Goal: Check status: Check status

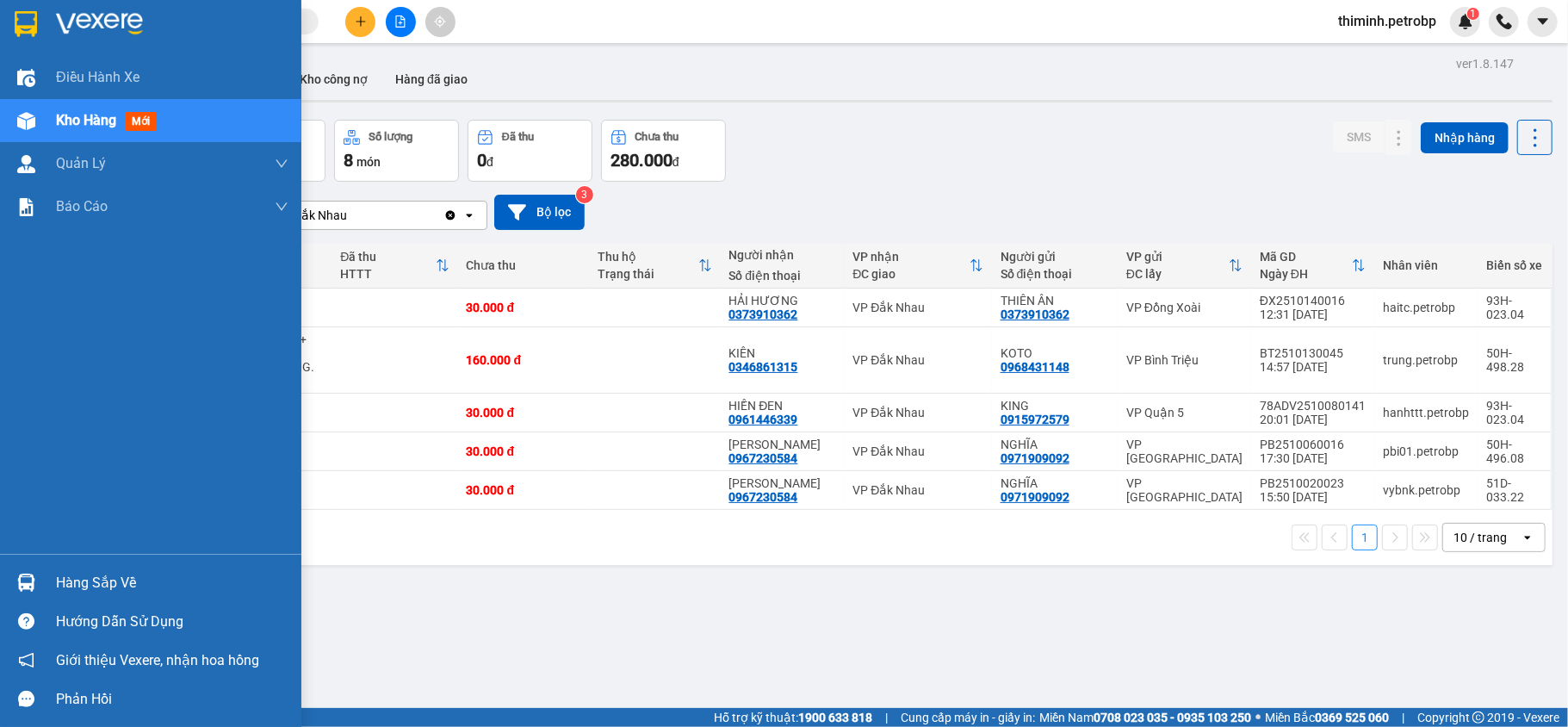
click at [45, 589] on div "Hàng sắp về" at bounding box center [150, 582] width 302 height 39
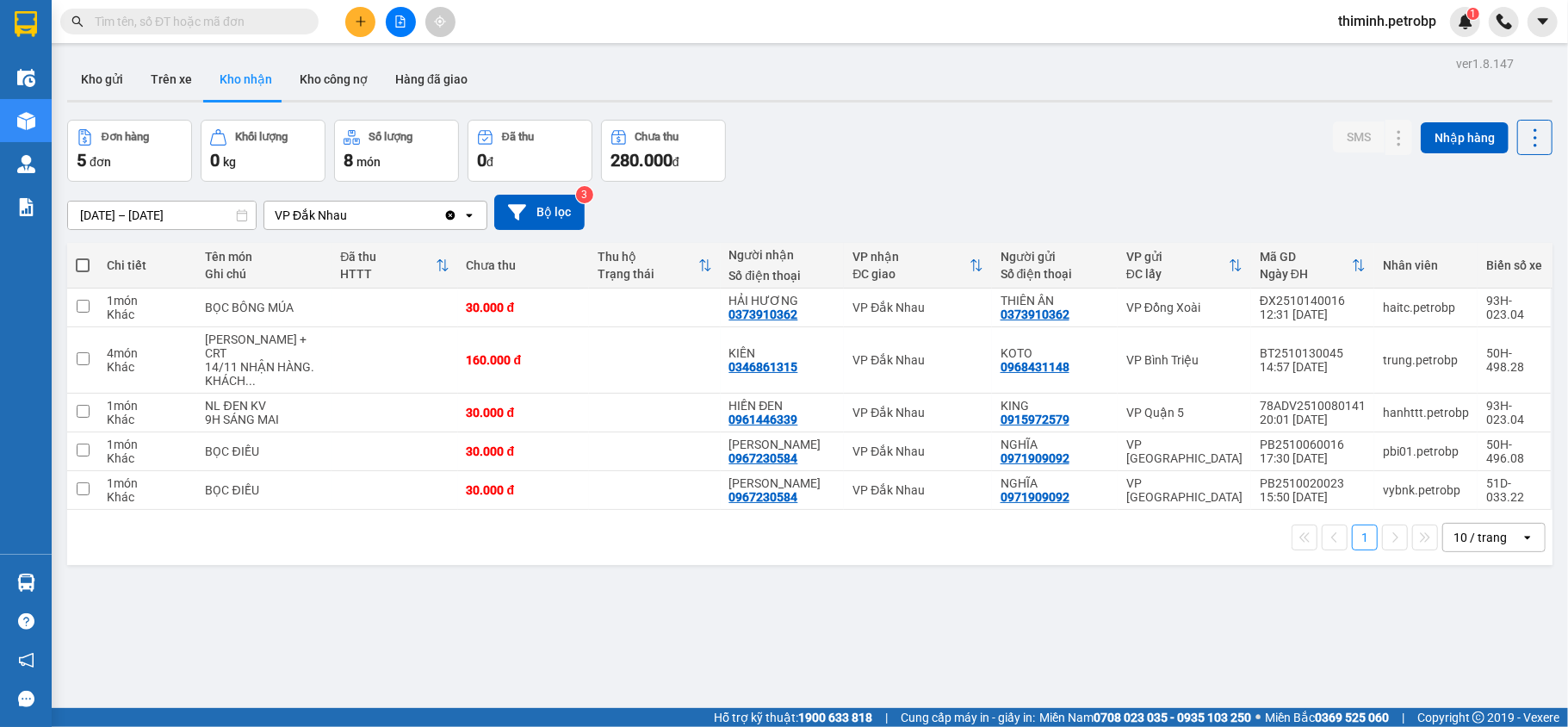
drag, startPoint x: 872, startPoint y: 650, endPoint x: 855, endPoint y: 639, distance: 20.2
click at [870, 648] on section "Kết quả tìm kiếm ( 0 ) Bộ lọc No Data thiminh.petrobp 1 Điều hành xe Kho hàng m…" at bounding box center [784, 363] width 1568 height 727
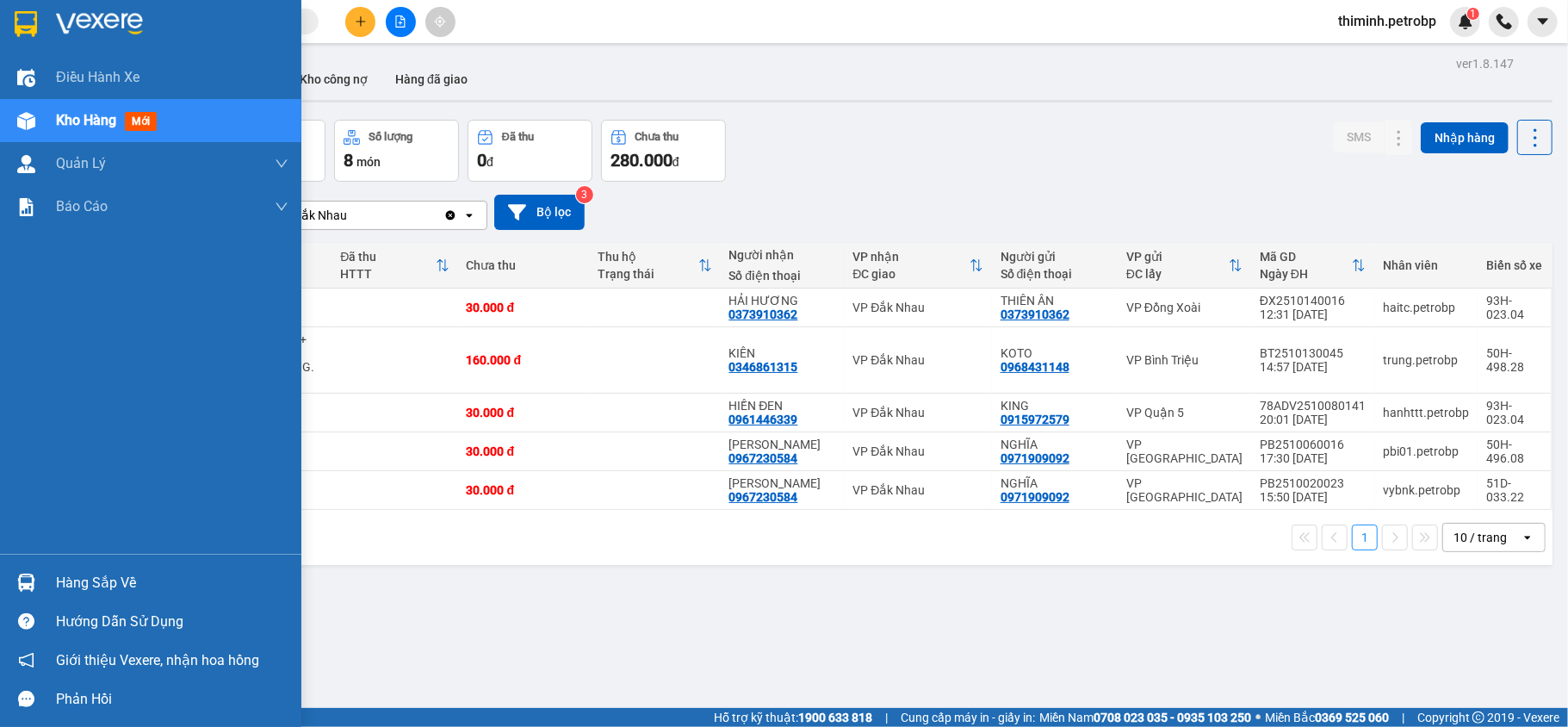
click at [34, 591] on img at bounding box center [26, 581] width 18 height 18
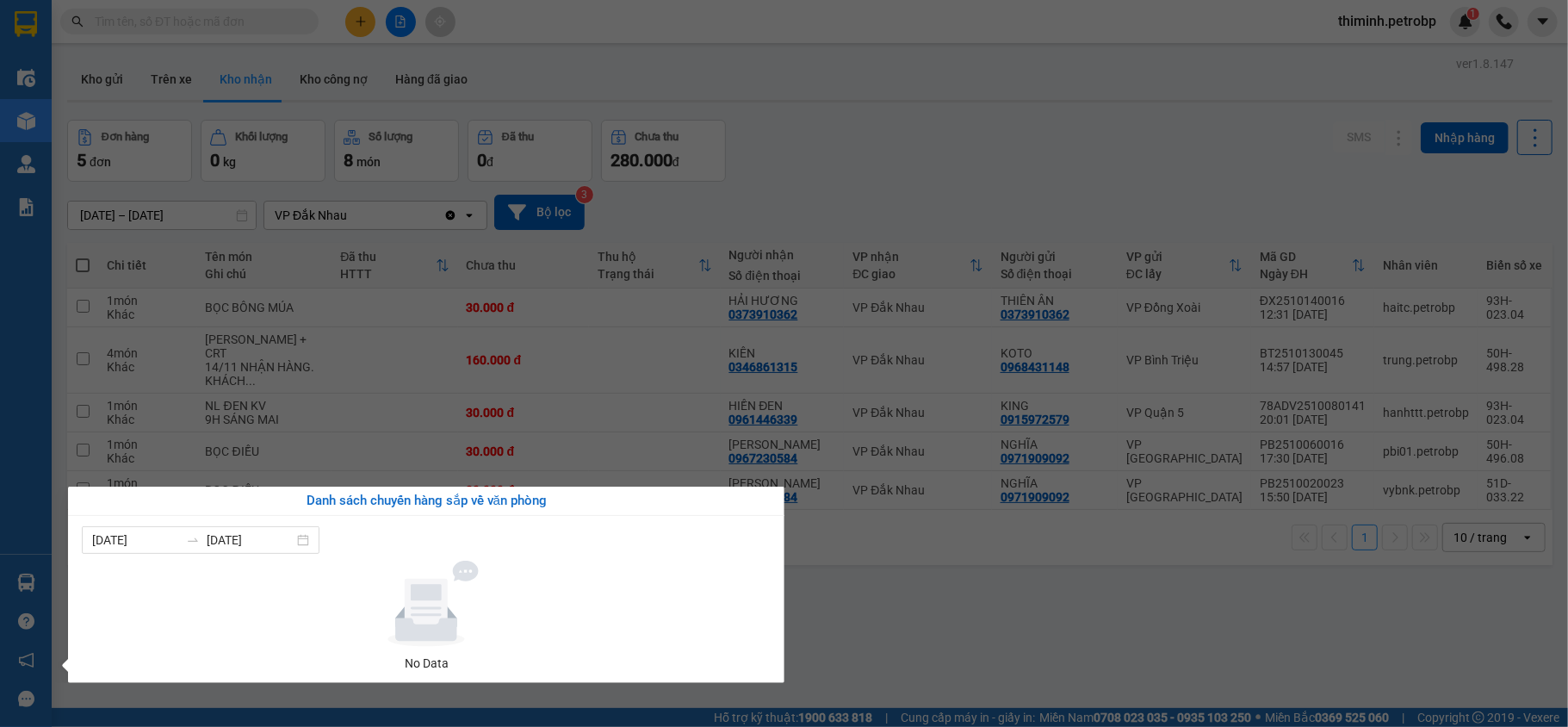
click at [900, 631] on section "Kết quả tìm kiếm ( 0 ) Bộ lọc No Data thiminh.petrobp 1 Điều hành xe Kho hàng m…" at bounding box center [784, 363] width 1568 height 727
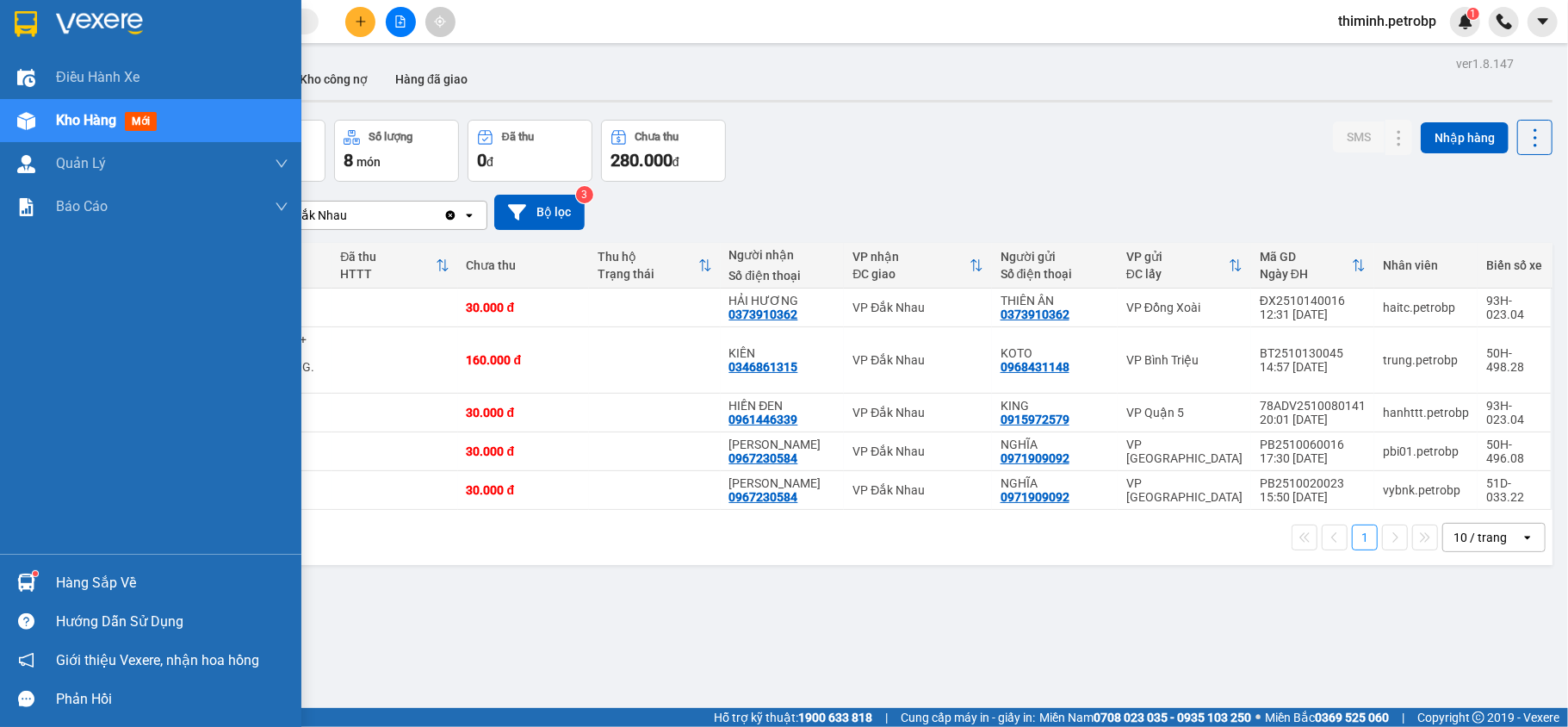
click at [67, 585] on div "Hàng sắp về" at bounding box center [172, 582] width 233 height 26
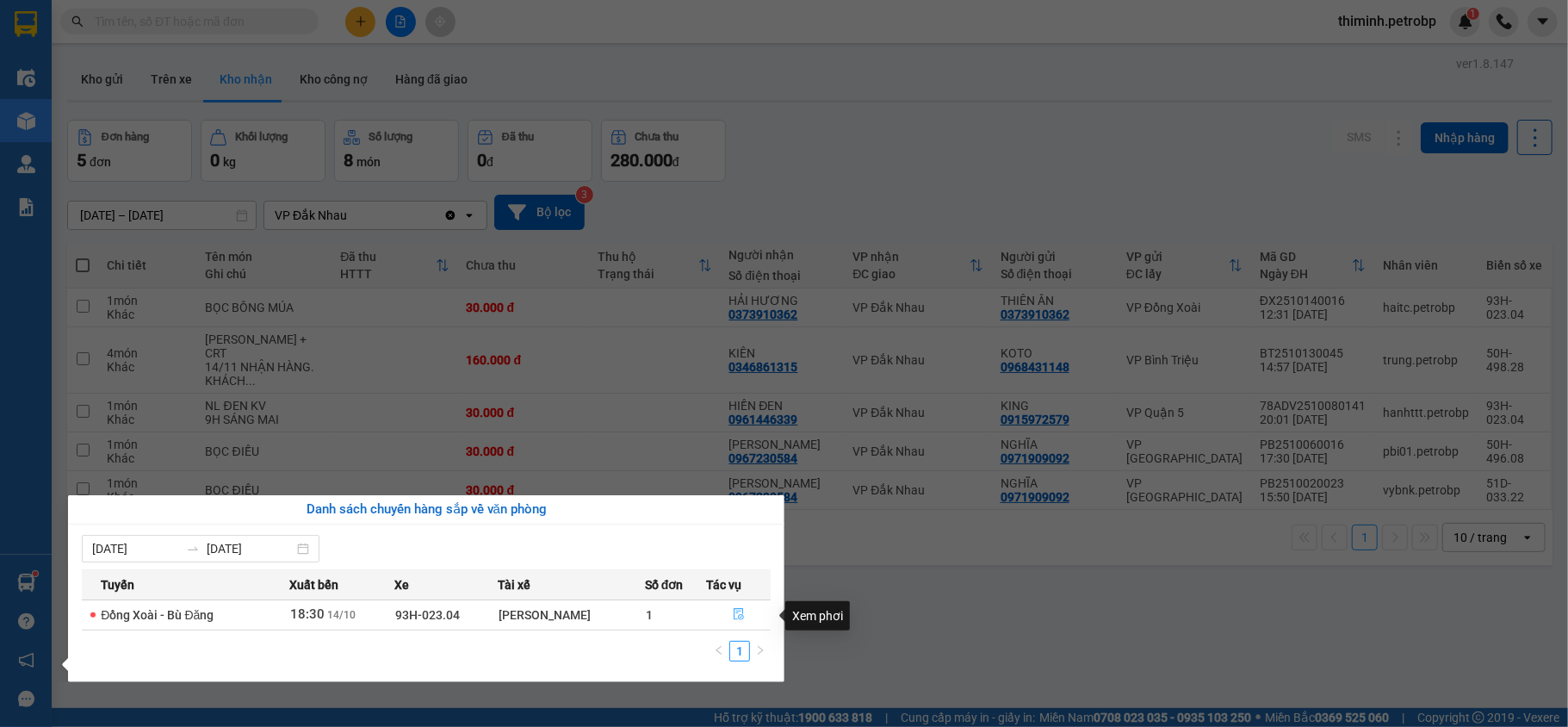
click at [734, 616] on icon "file-done" at bounding box center [739, 614] width 12 height 12
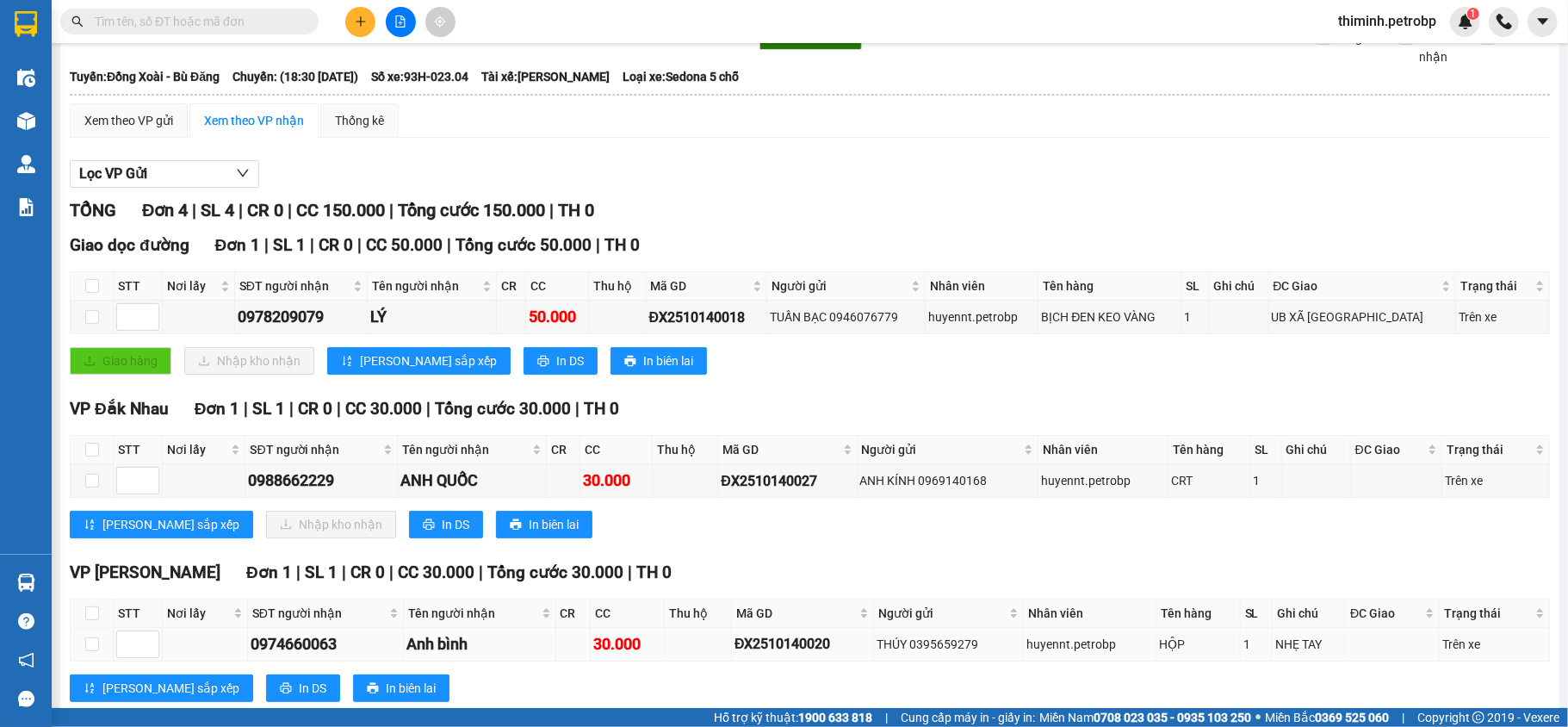
scroll to position [114, 0]
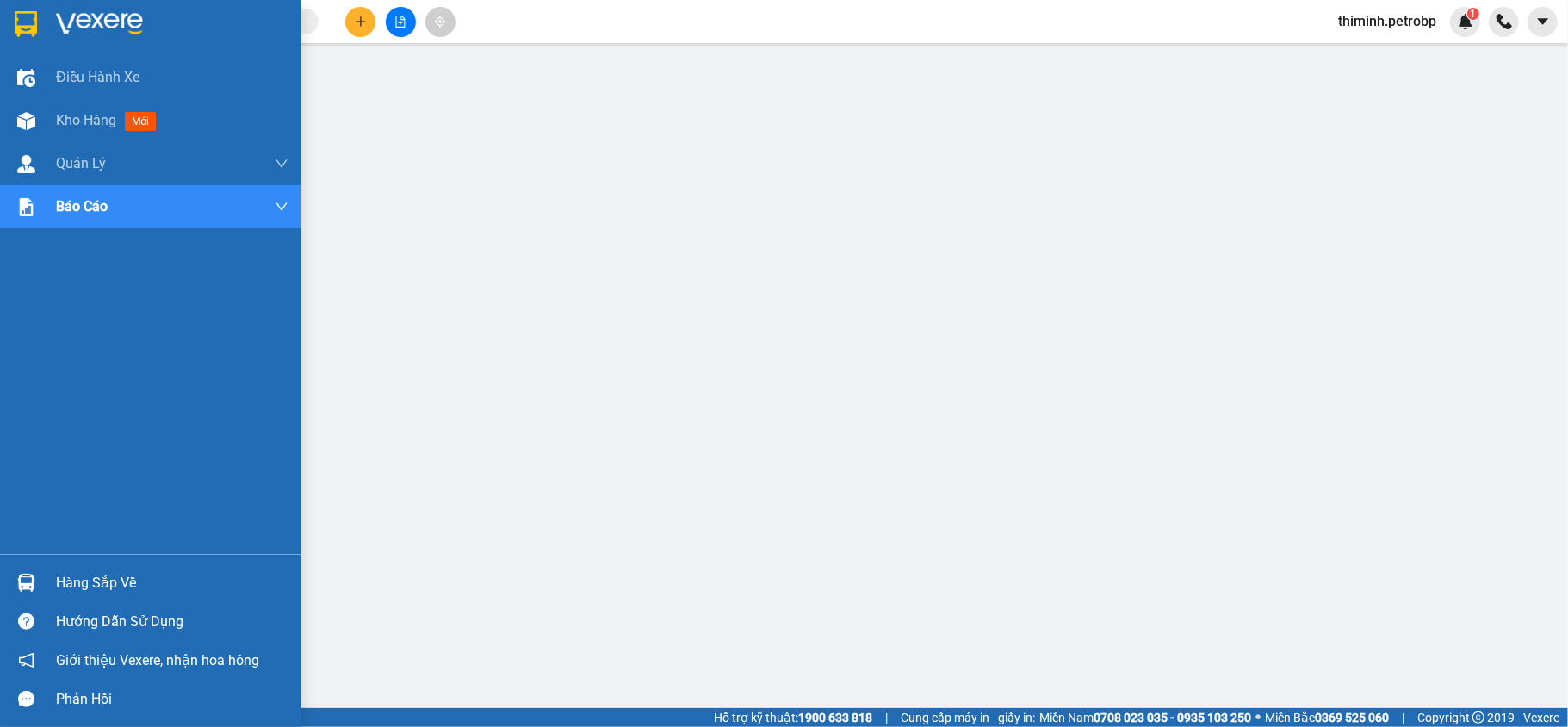
click at [34, 582] on img at bounding box center [26, 581] width 18 height 18
